Goal: Obtain resource: Obtain resource

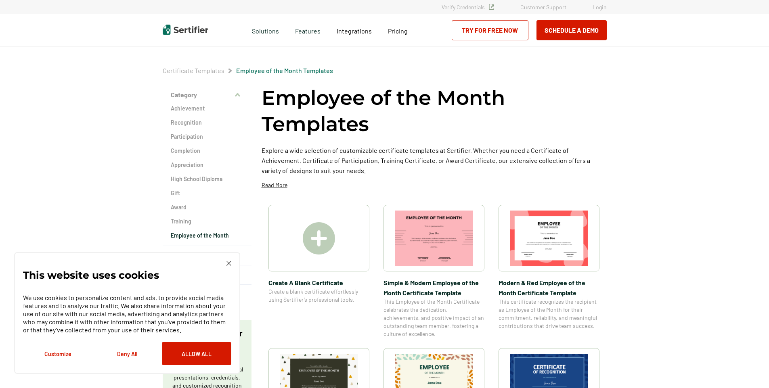
click at [399, 280] on span "Simple & Modern Employee of the Month Certificate Template" at bounding box center [433, 288] width 101 height 20
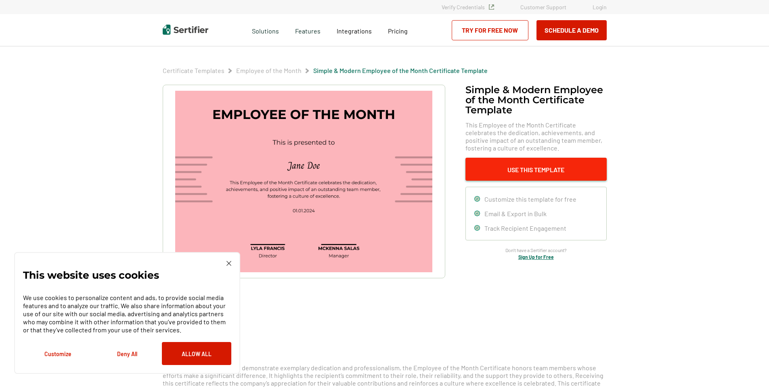
click at [523, 173] on button "Use This Template" at bounding box center [535, 169] width 141 height 23
